Goal: Information Seeking & Learning: Learn about a topic

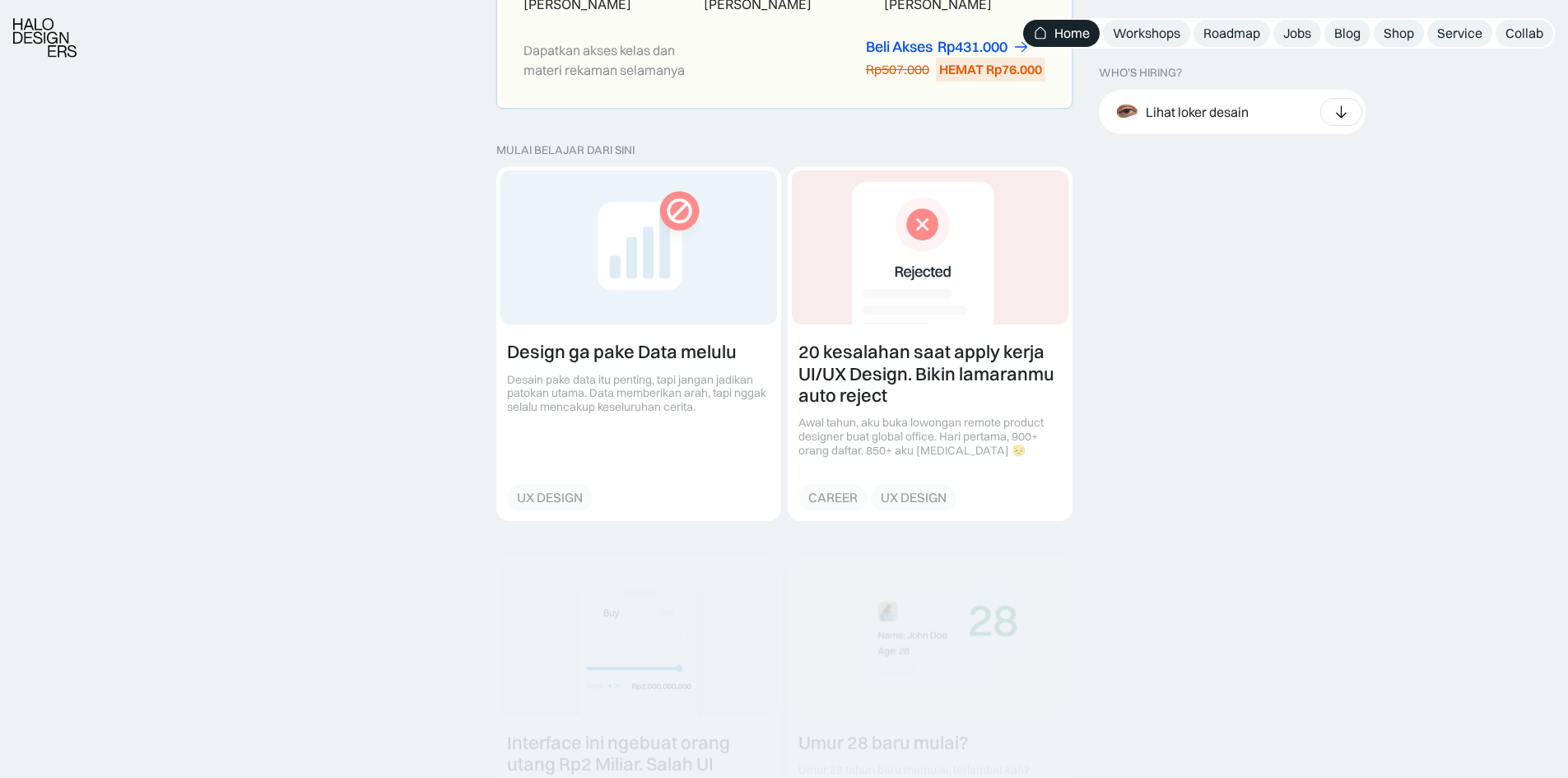
scroll to position [1975, 0]
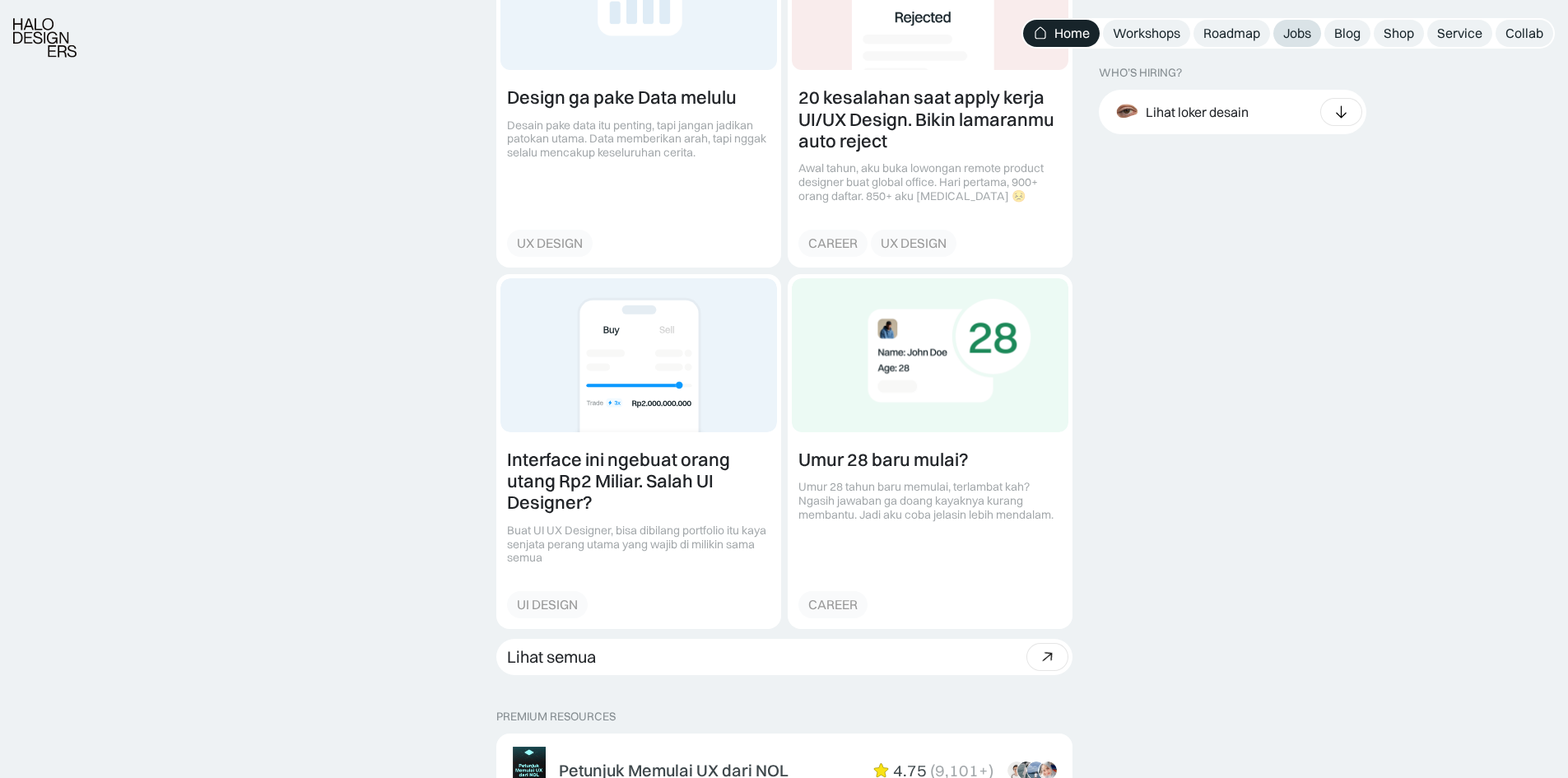
click at [1298, 29] on div "Jobs" at bounding box center [1297, 33] width 28 height 17
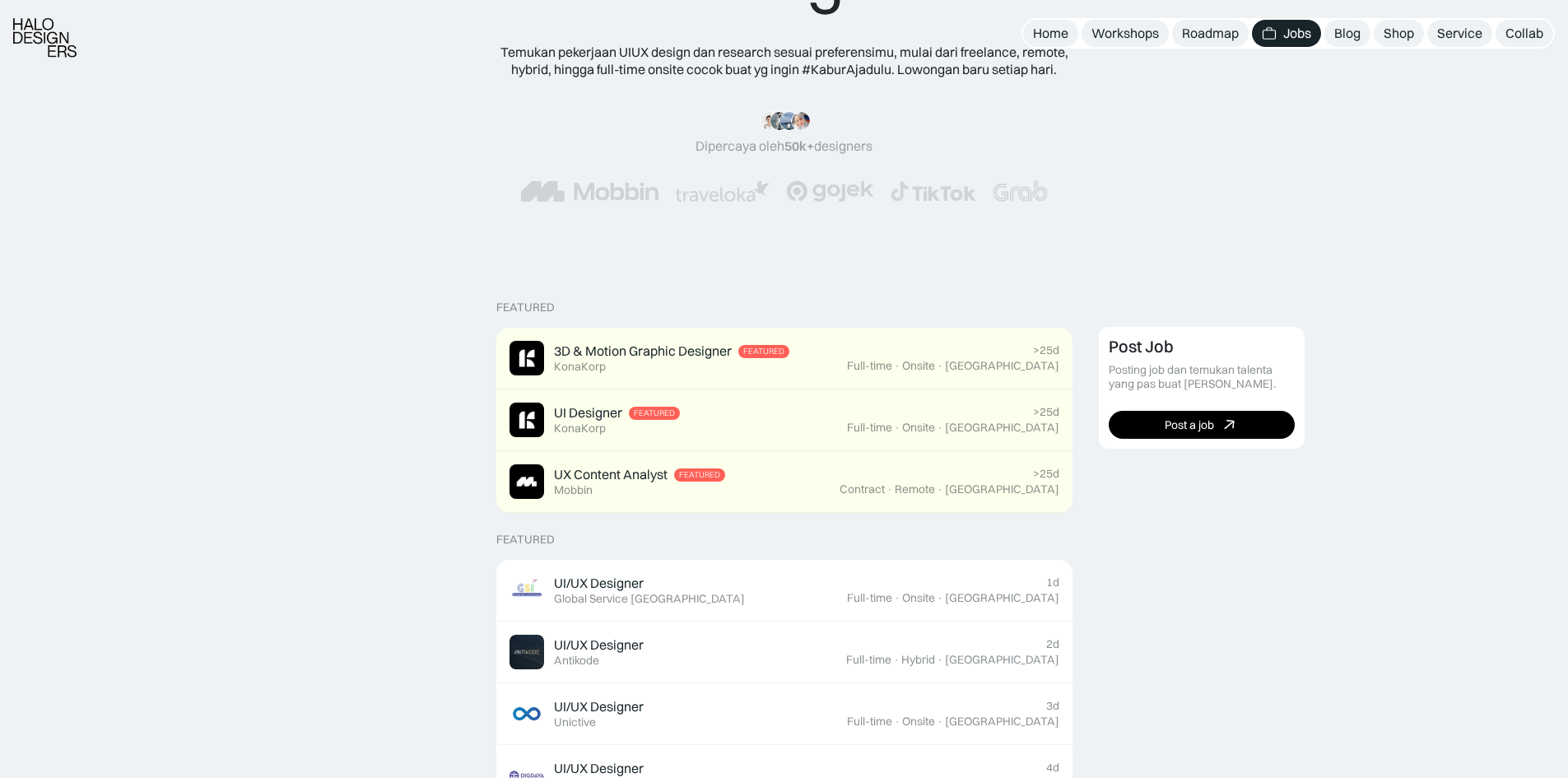
scroll to position [411, 0]
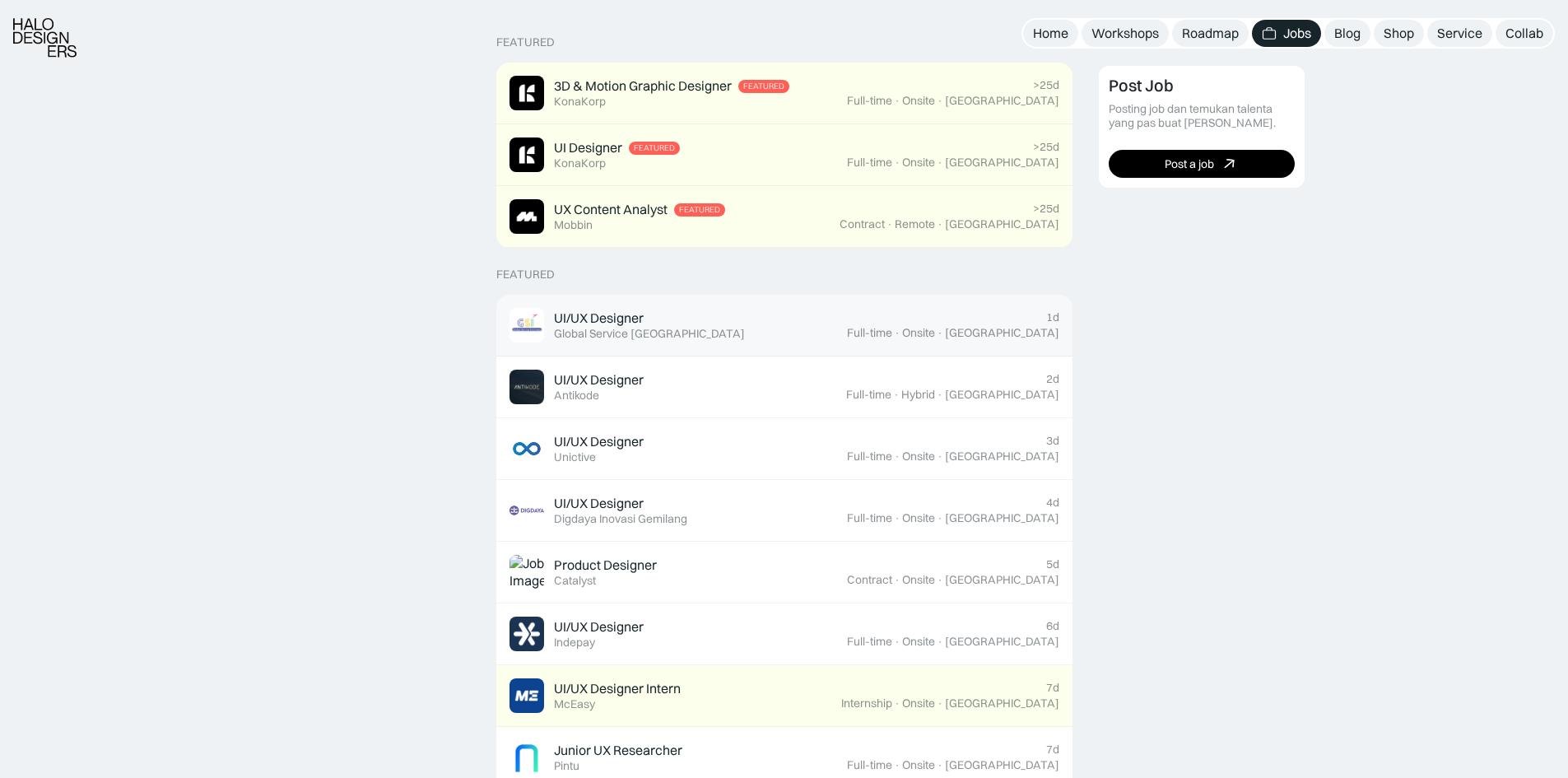
click at [584, 311] on div "UI/UX Designer" at bounding box center [598, 318] width 90 height 17
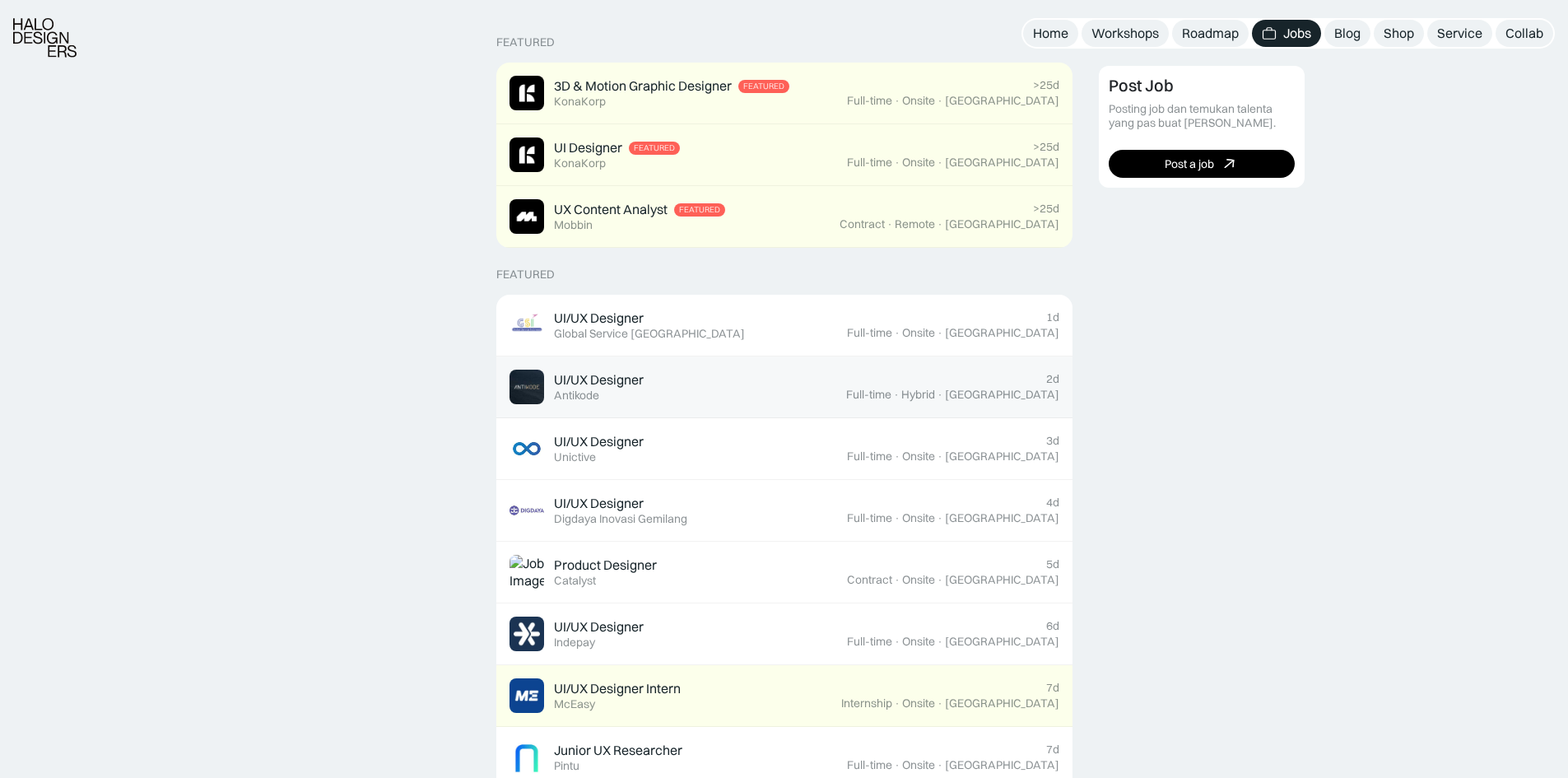
click at [674, 392] on div "UI/UX Designer Featured Antikode" at bounding box center [677, 386] width 337 height 35
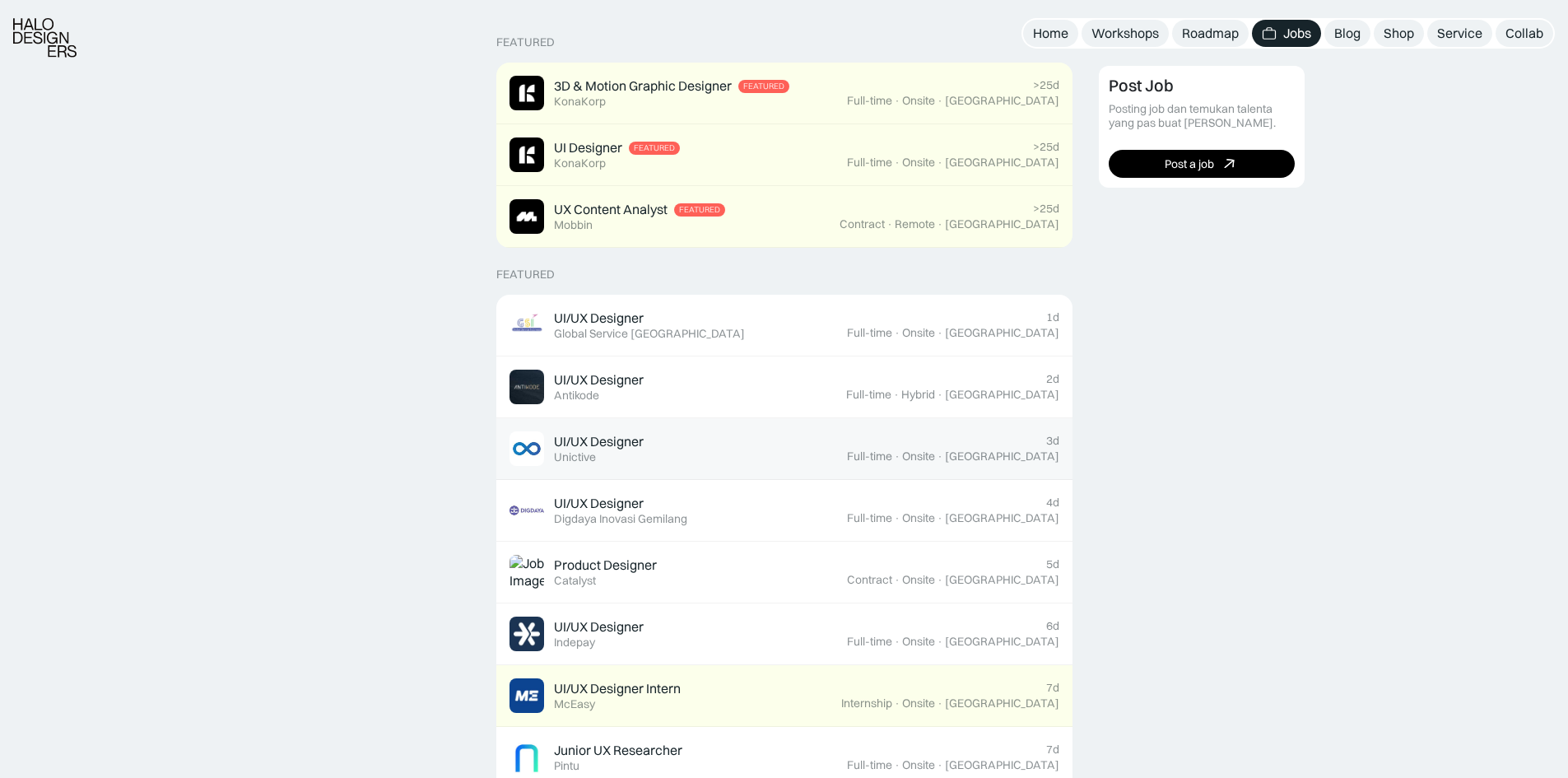
click at [712, 433] on div "UI/UX Designer Featured Unictive" at bounding box center [678, 449] width 338 height 35
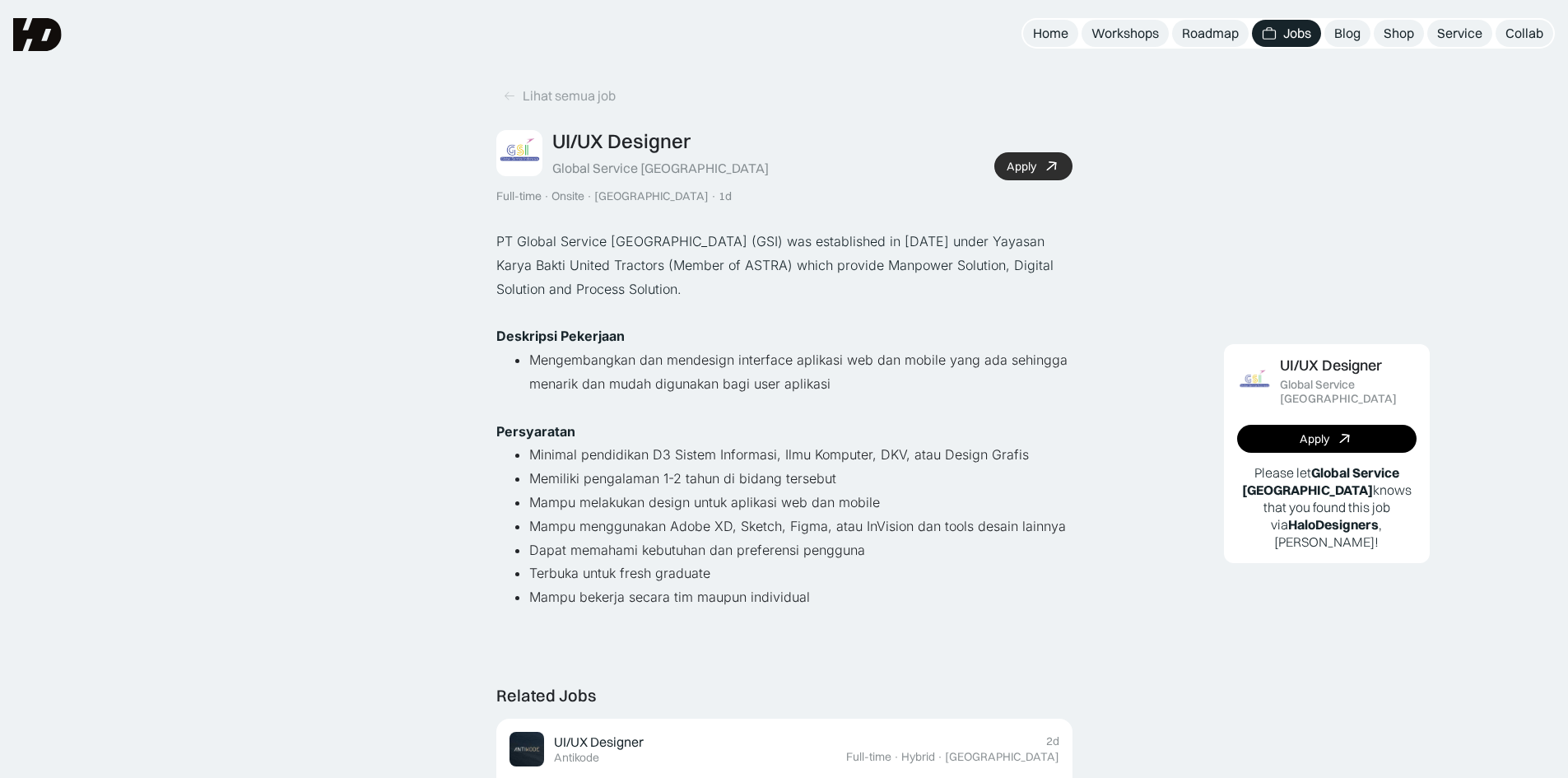
click at [1025, 171] on div "Apply" at bounding box center [1021, 166] width 30 height 14
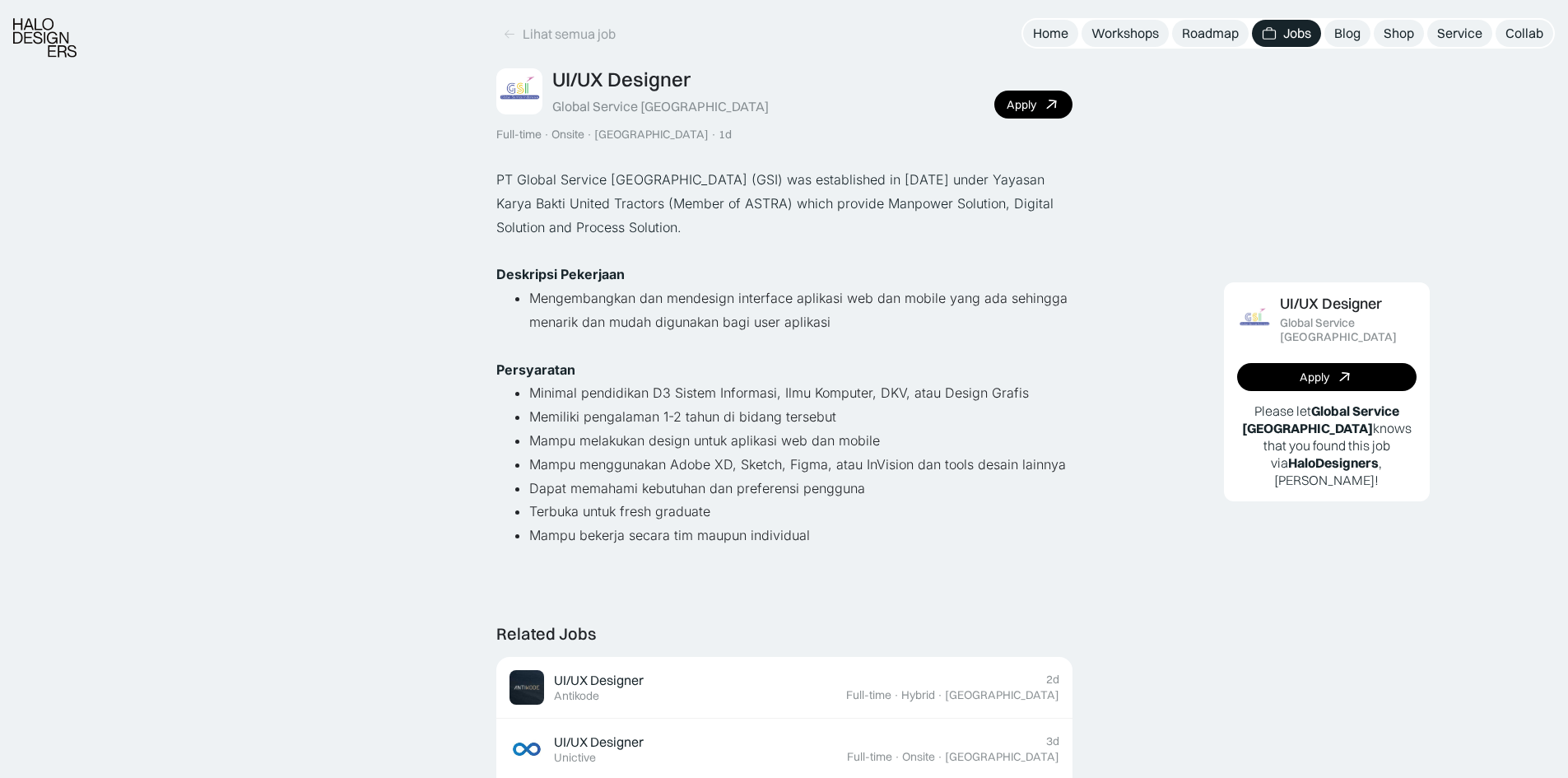
scroll to position [247, 0]
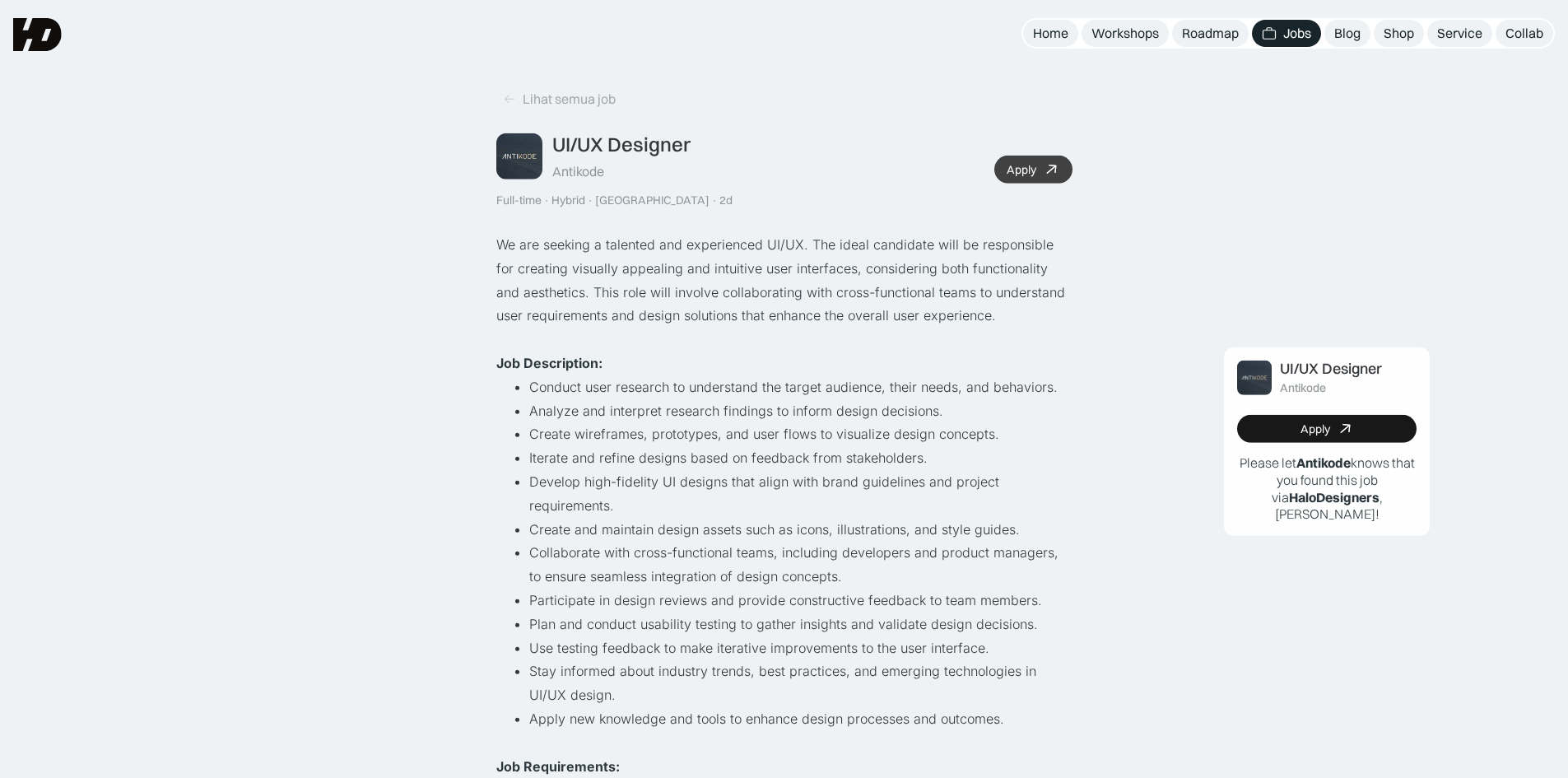
click at [1020, 177] on link "Apply" at bounding box center [1033, 169] width 78 height 28
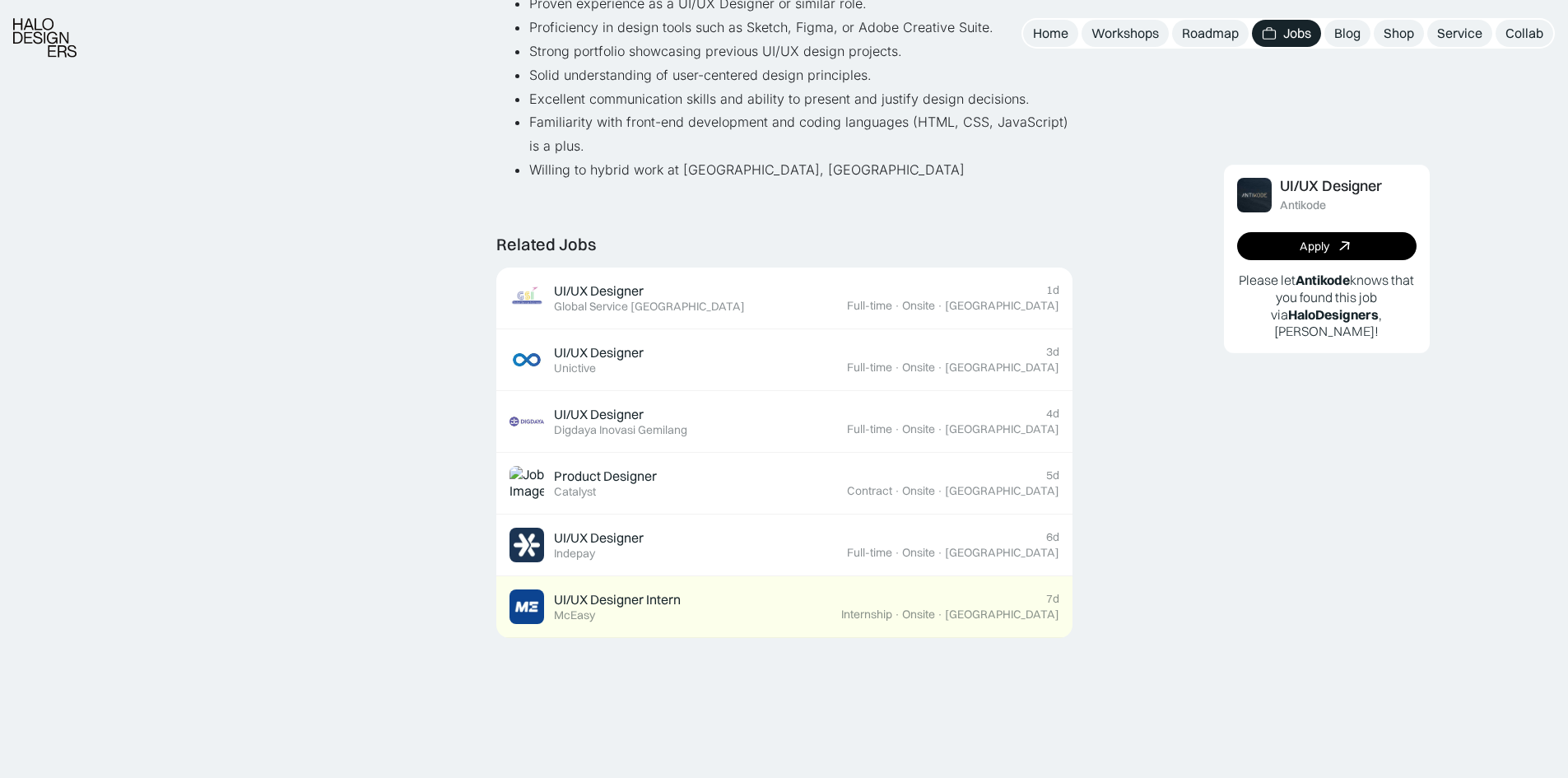
scroll to position [823, 0]
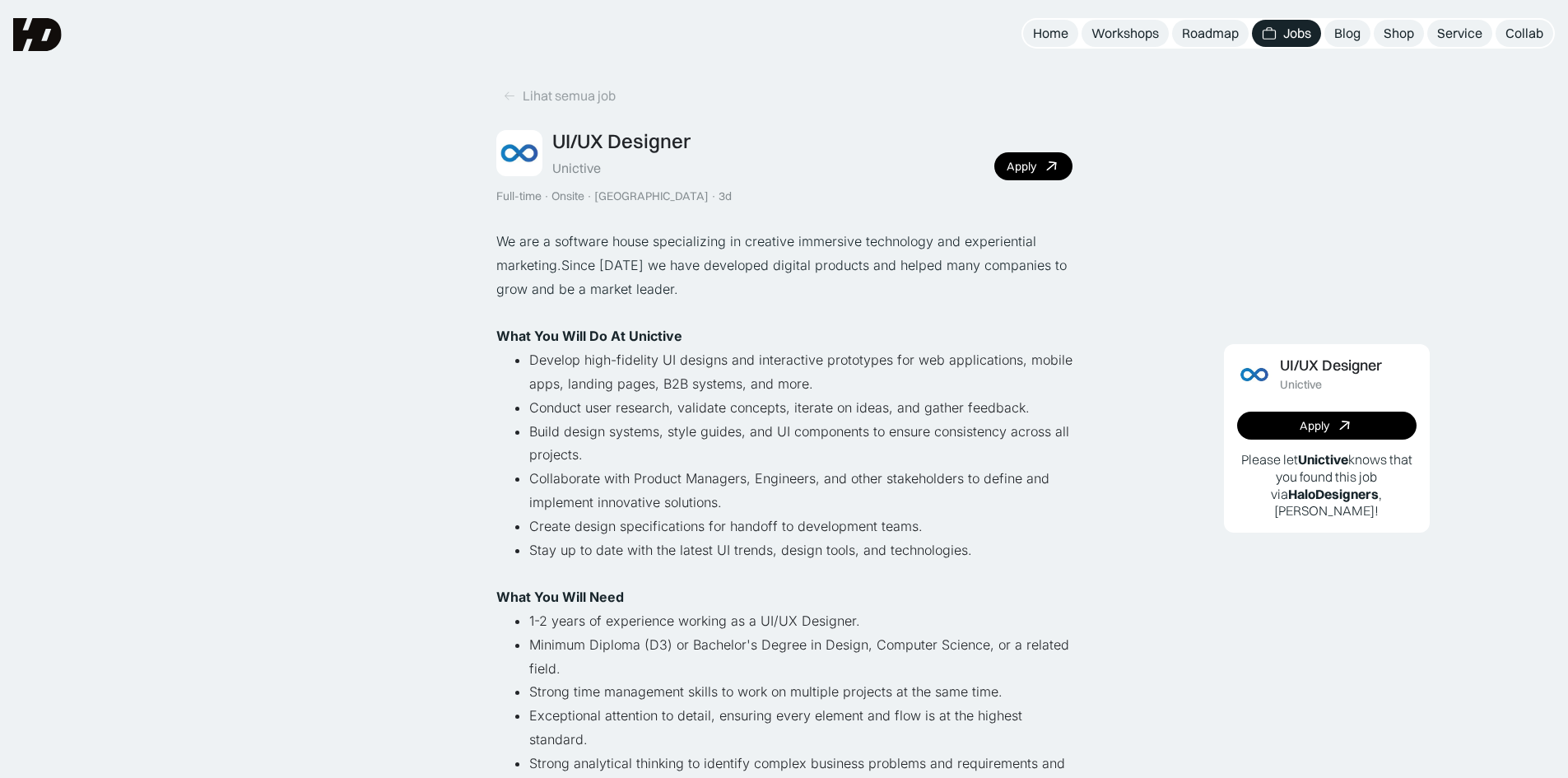
click at [1040, 150] on div "UI/UX Designer Unictive Full-time · Onsite · Jakarta · 3d Apply" at bounding box center [784, 165] width 576 height 74
click at [1042, 163] on icon at bounding box center [1052, 166] width 24 height 24
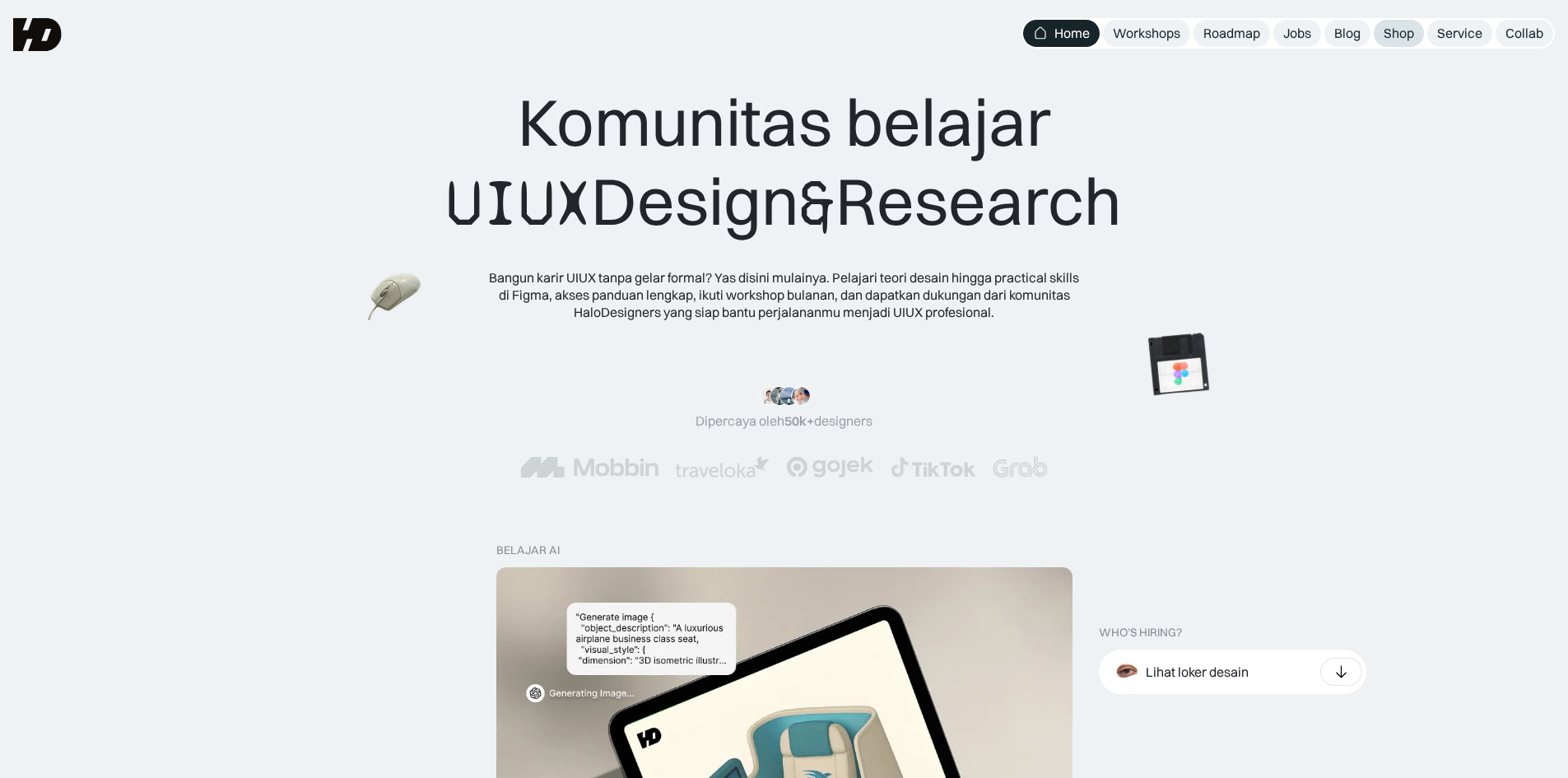
click at [1390, 32] on div "Shop" at bounding box center [1399, 33] width 31 height 17
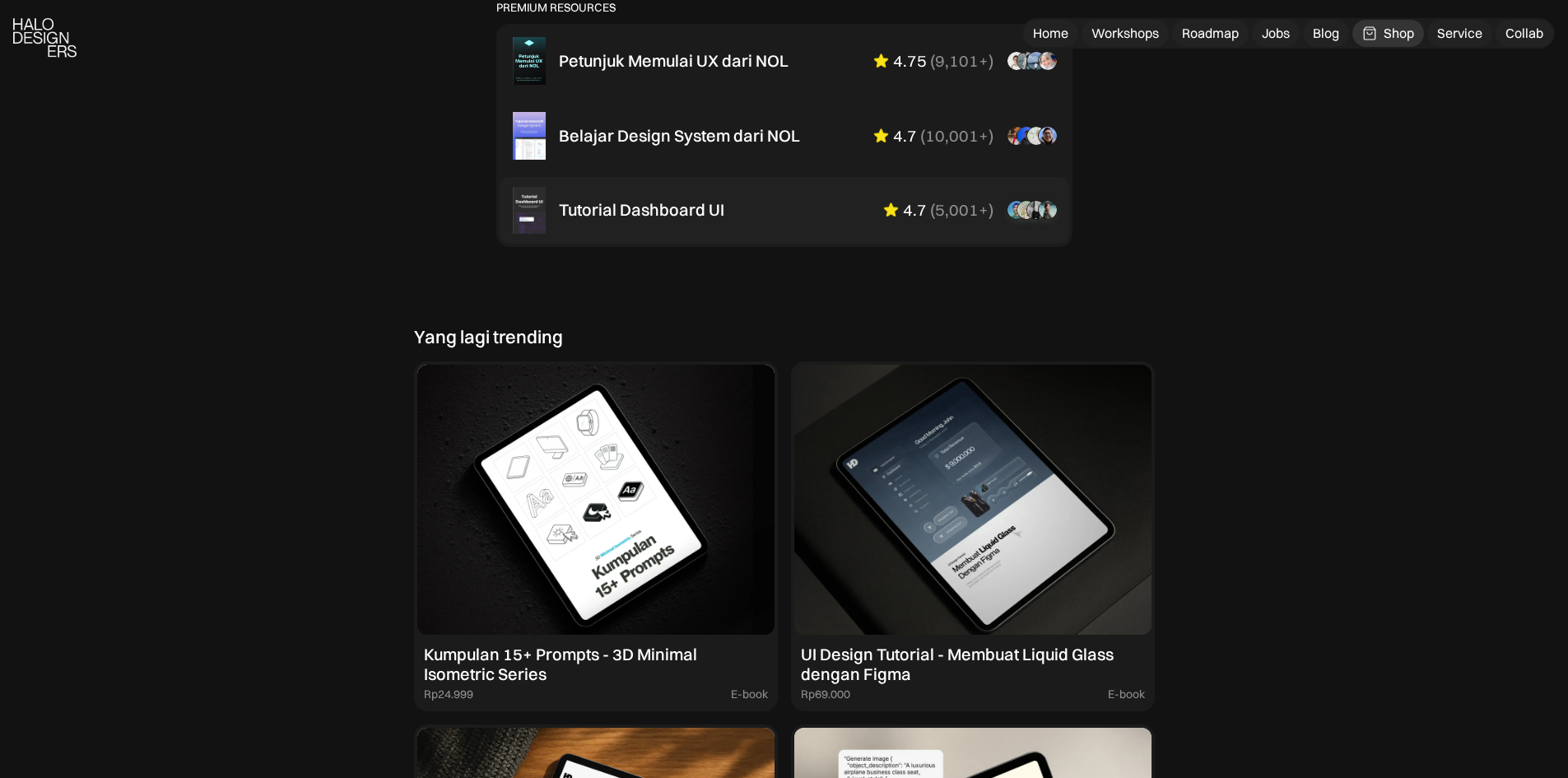
scroll to position [1482, 0]
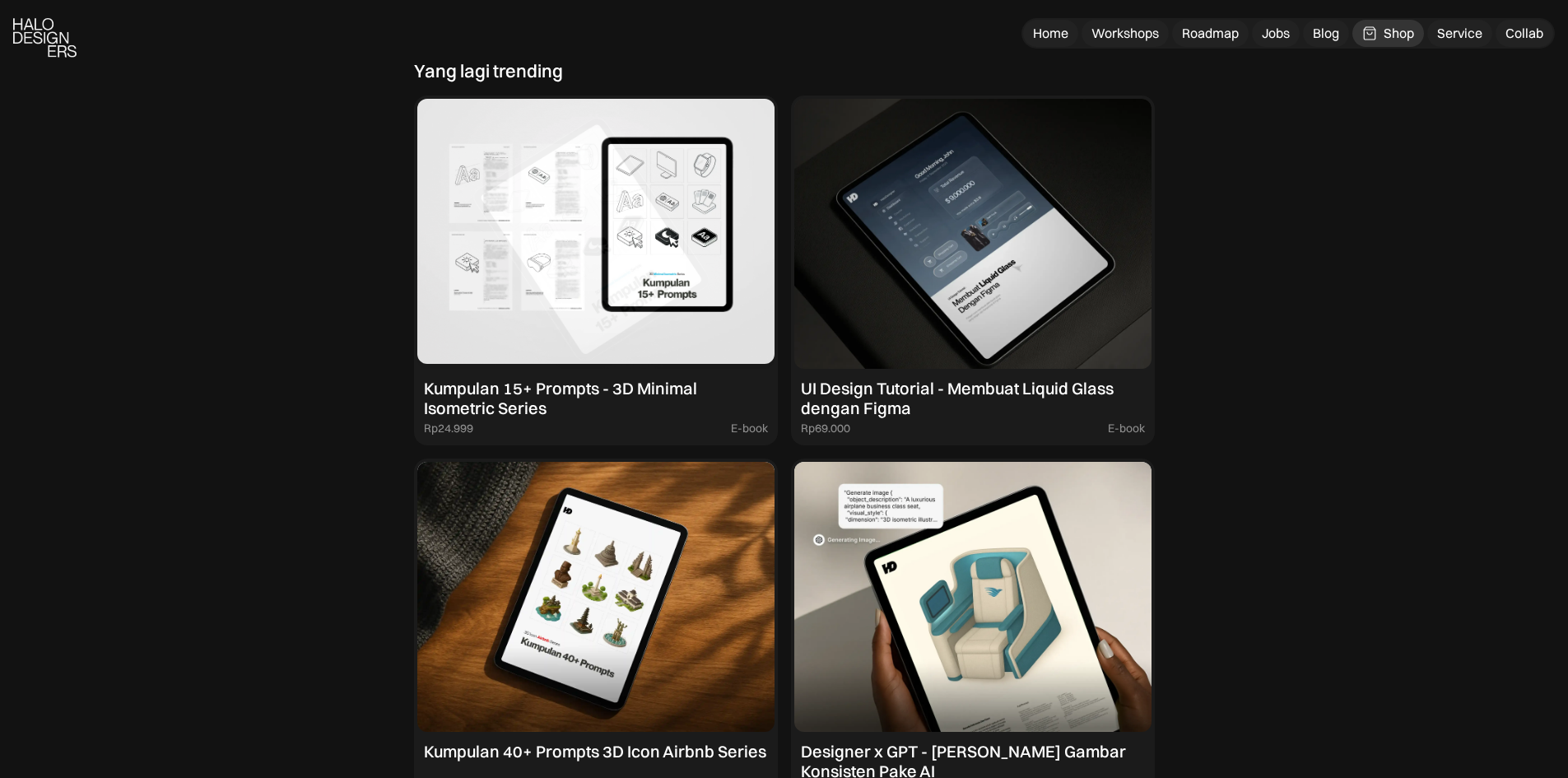
click at [654, 308] on img at bounding box center [595, 234] width 357 height 270
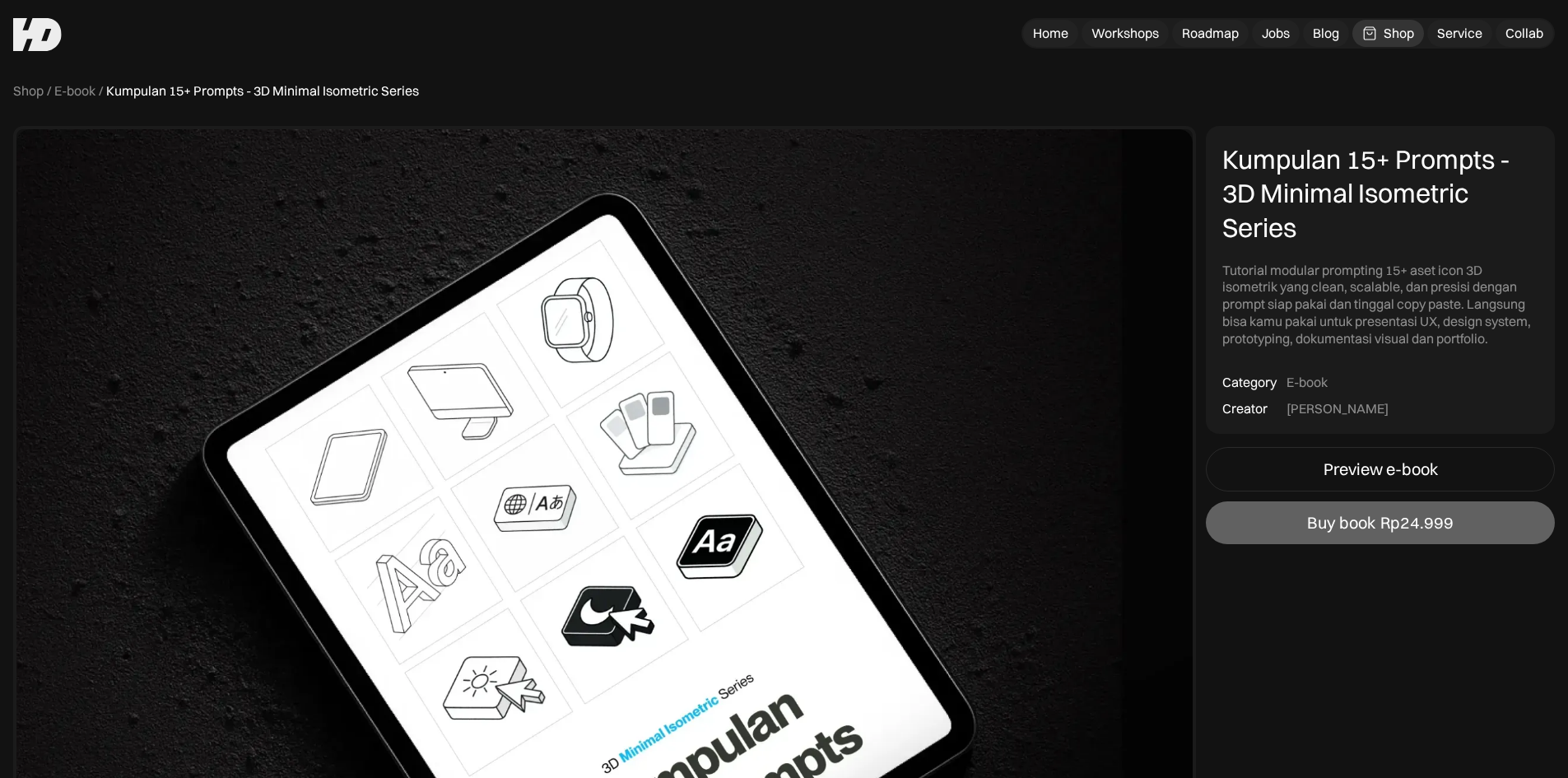
click at [1287, 493] on div "Preview e-book Buy book Rp24.999" at bounding box center [1379, 496] width 349 height 97
click at [1299, 464] on link "Preview e-book" at bounding box center [1379, 469] width 349 height 44
click at [1262, 31] on div "Jobs" at bounding box center [1275, 33] width 28 height 17
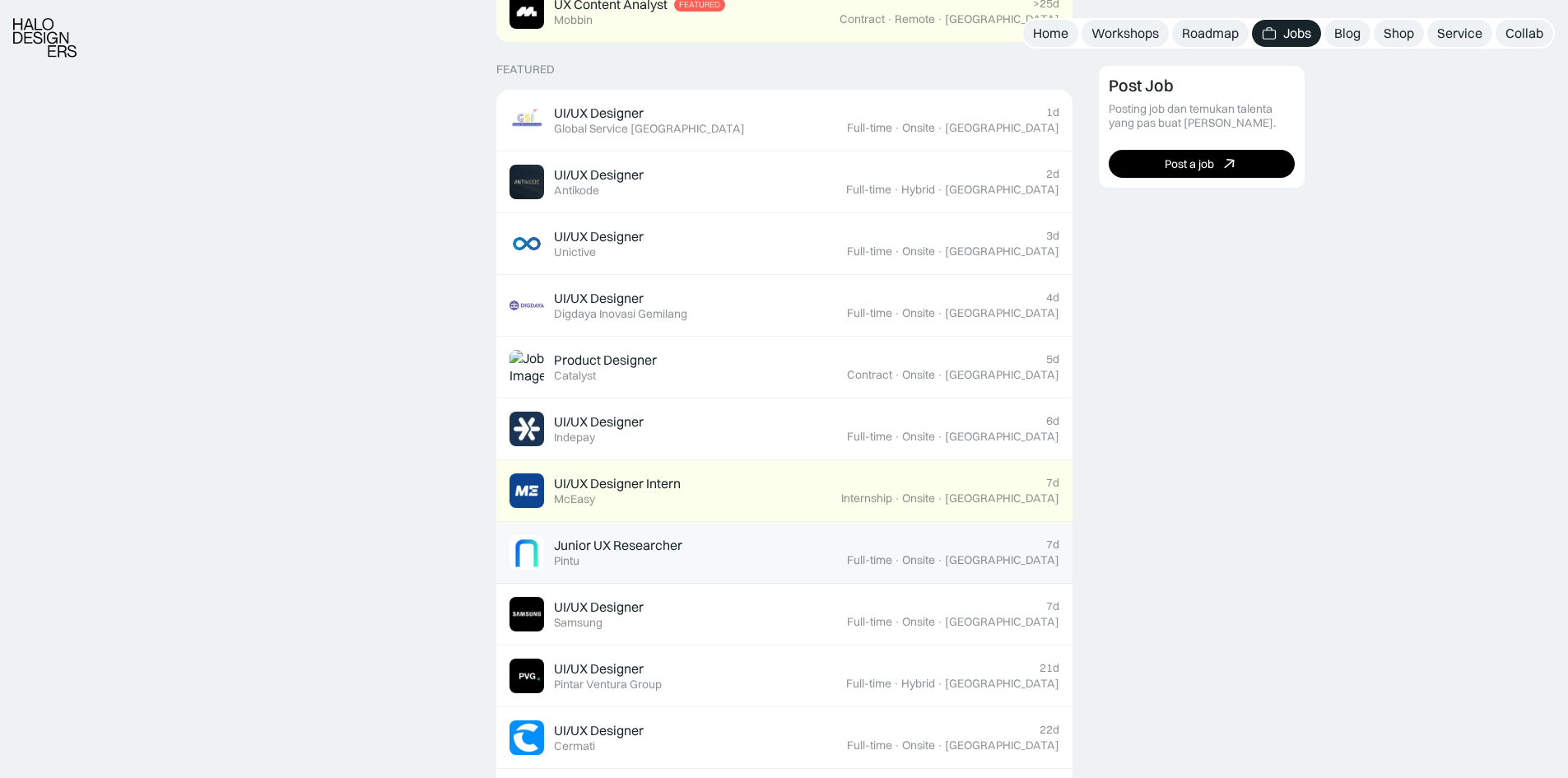
scroll to position [659, 0]
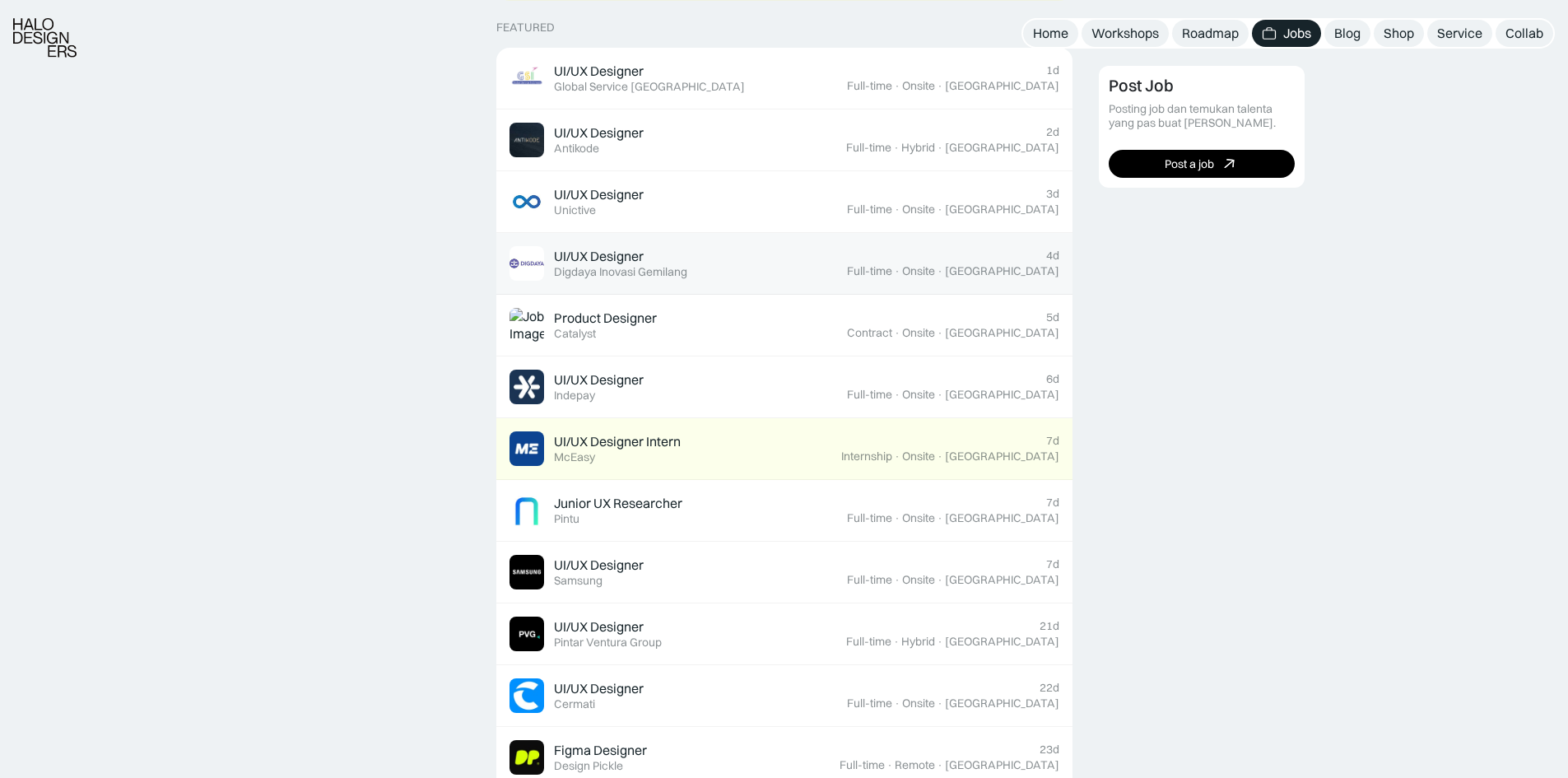
click at [685, 244] on link "UI/UX Designer Featured Digdaya Inovasi Gemilang 4d Full-time · Onsite · Yogyak…" at bounding box center [784, 264] width 576 height 61
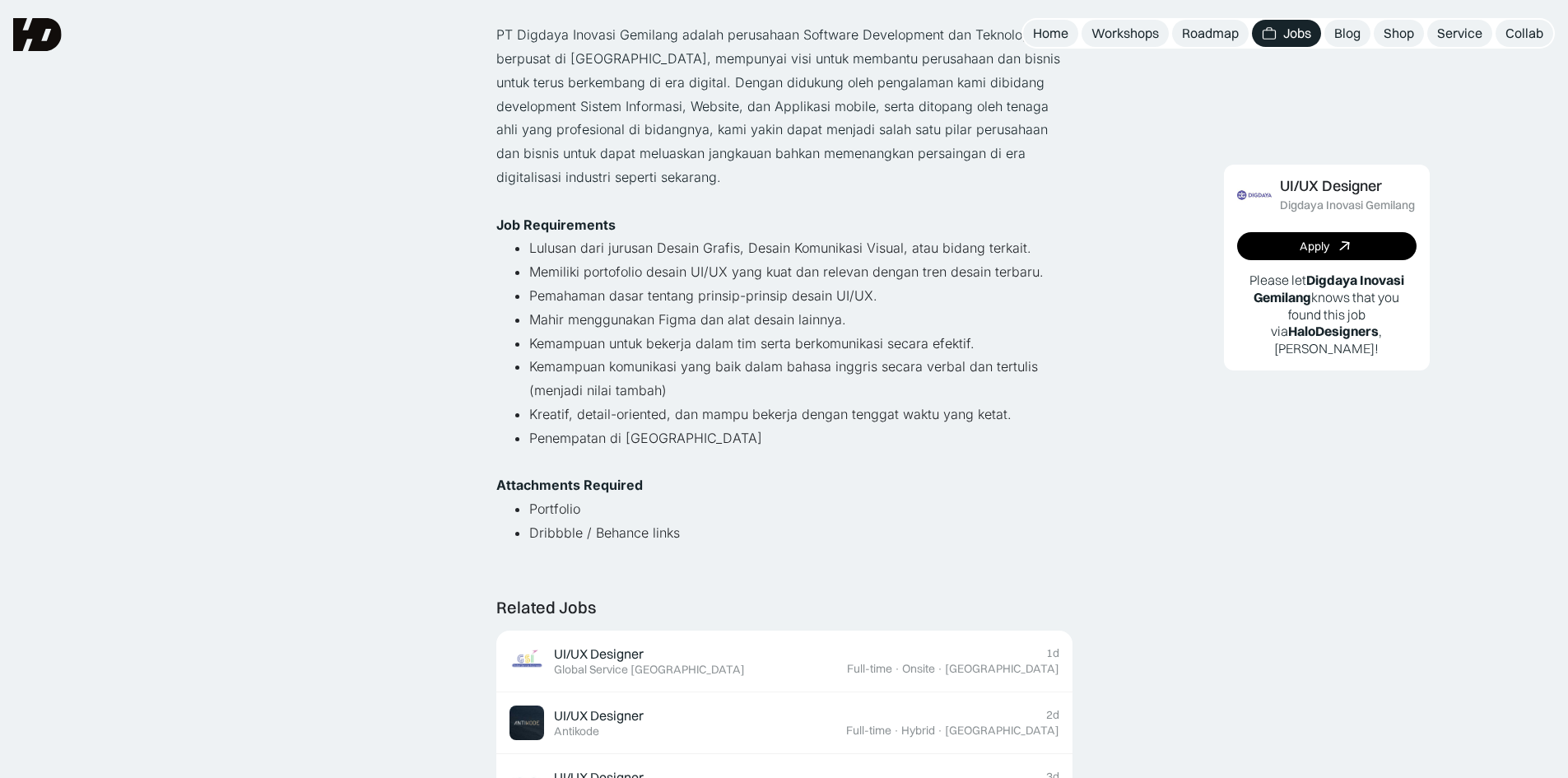
scroll to position [82, 0]
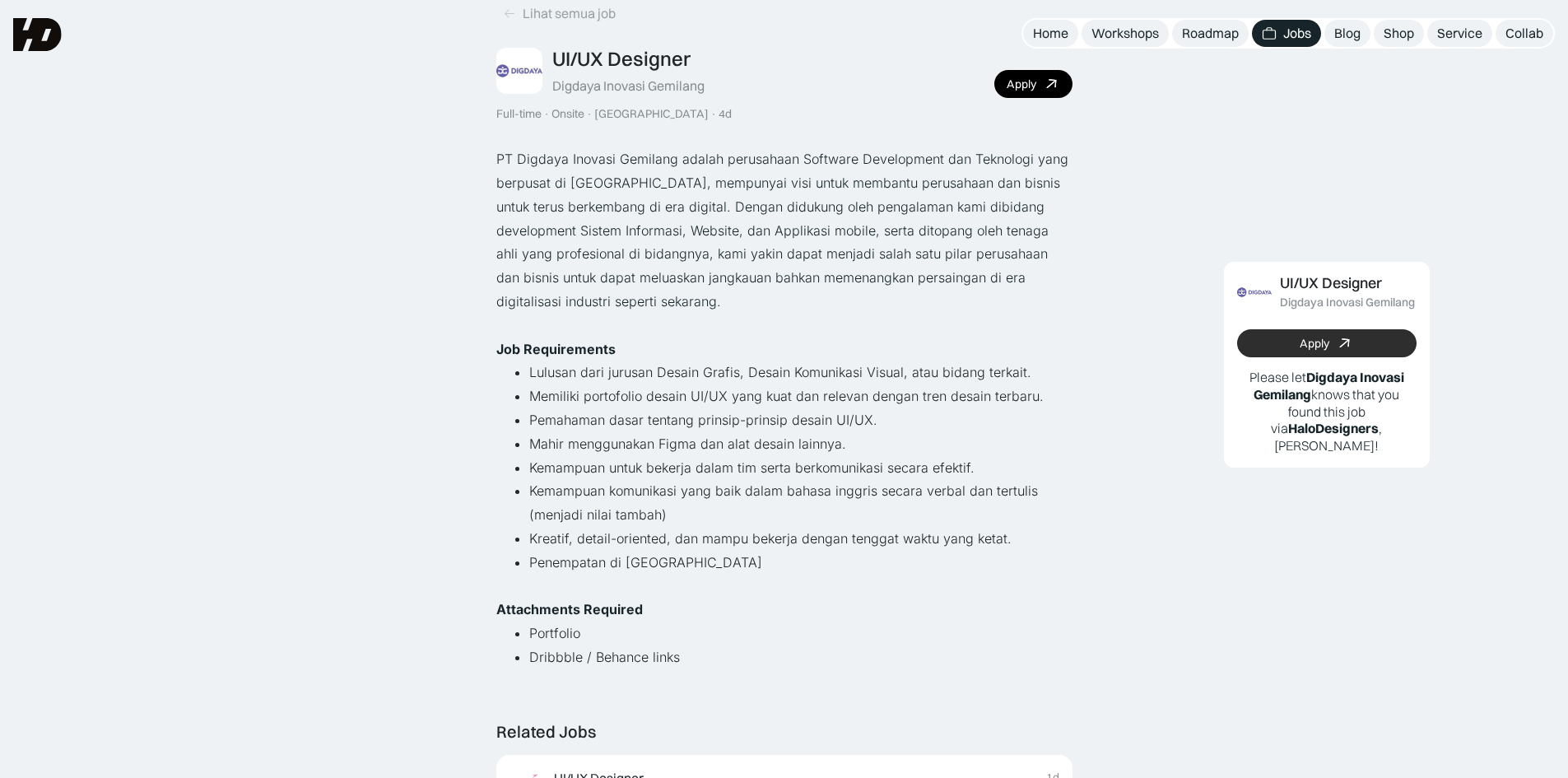
click at [1253, 349] on link "Apply" at bounding box center [1327, 343] width 179 height 28
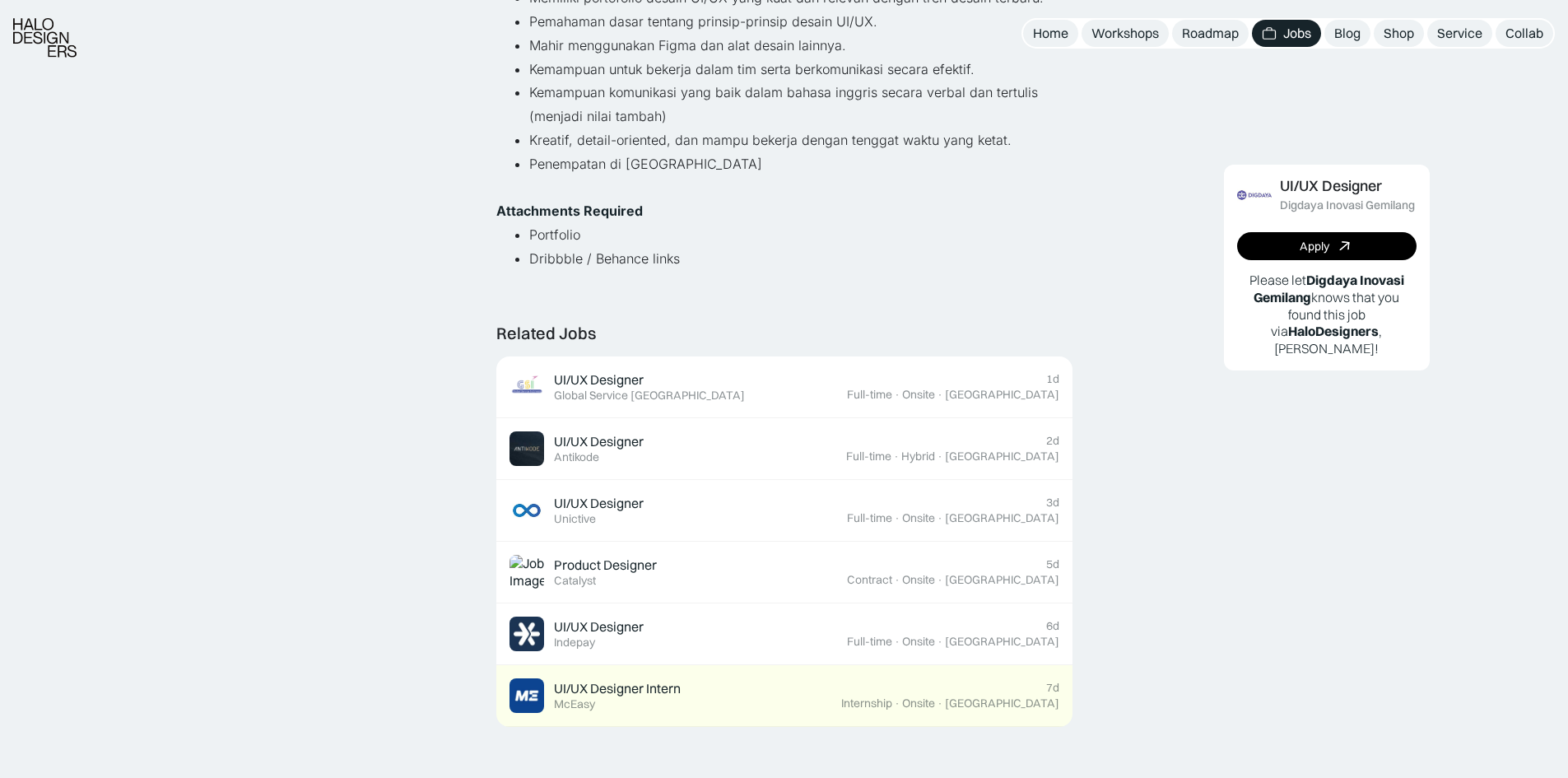
scroll to position [494, 0]
